Goal: Task Accomplishment & Management: Complete application form

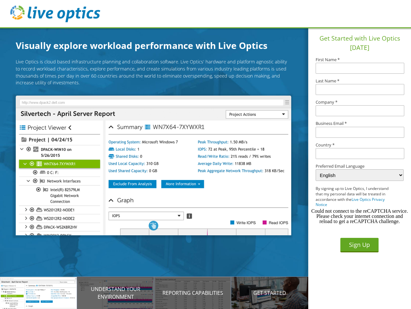
click at [158, 166] on img at bounding box center [153, 164] width 275 height 139
click at [39, 292] on p "Introducing Live Optics" at bounding box center [38, 293] width 77 height 8
click at [116, 292] on p "Understand your environment" at bounding box center [115, 292] width 77 height 15
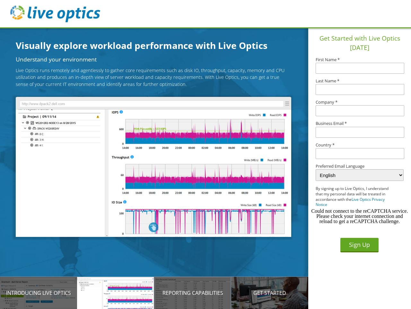
click at [193, 292] on p "Reporting Capabilities" at bounding box center [192, 293] width 77 height 8
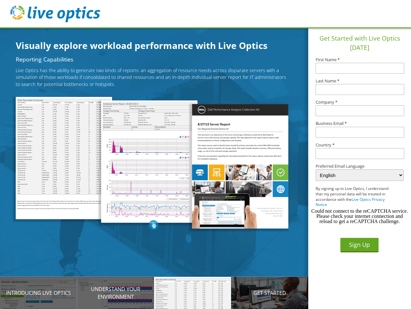
click at [270, 292] on p "Get Started" at bounding box center [269, 293] width 77 height 8
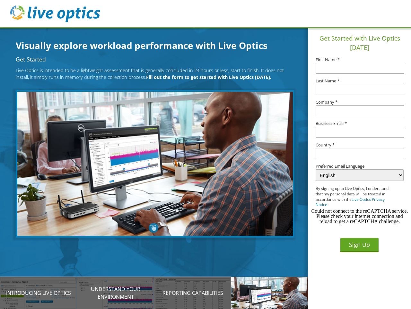
click at [360, 153] on input "text" at bounding box center [360, 153] width 89 height 11
click at [360, 245] on button "Sign Up" at bounding box center [360, 245] width 38 height 14
click at [360, 216] on div "Could not connect to the reCAPTCHA service. Please check your internet connecti…" at bounding box center [360, 215] width 98 height 15
